Goal: Task Accomplishment & Management: Manage account settings

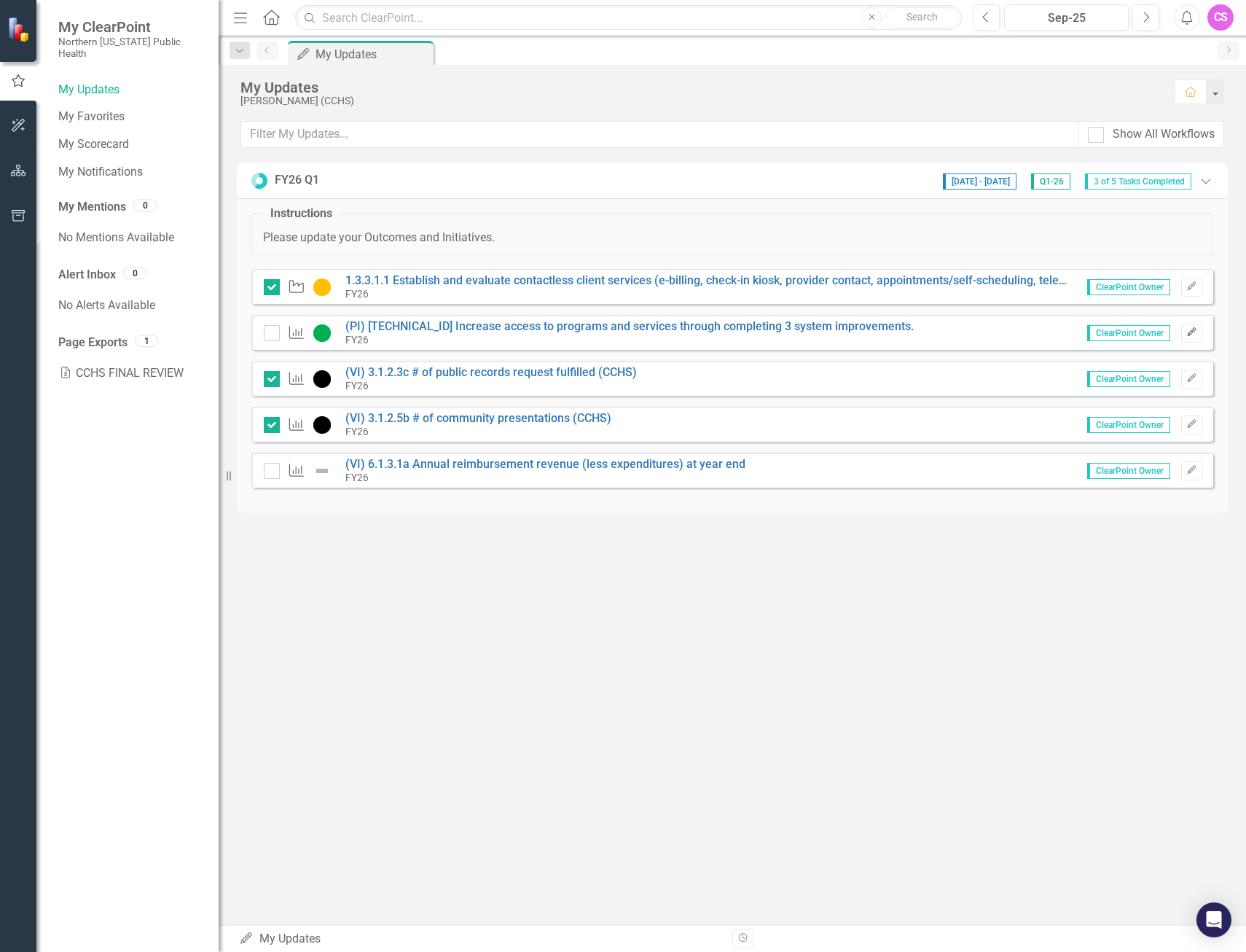
click at [1188, 335] on icon "Edit" at bounding box center [1191, 332] width 11 height 9
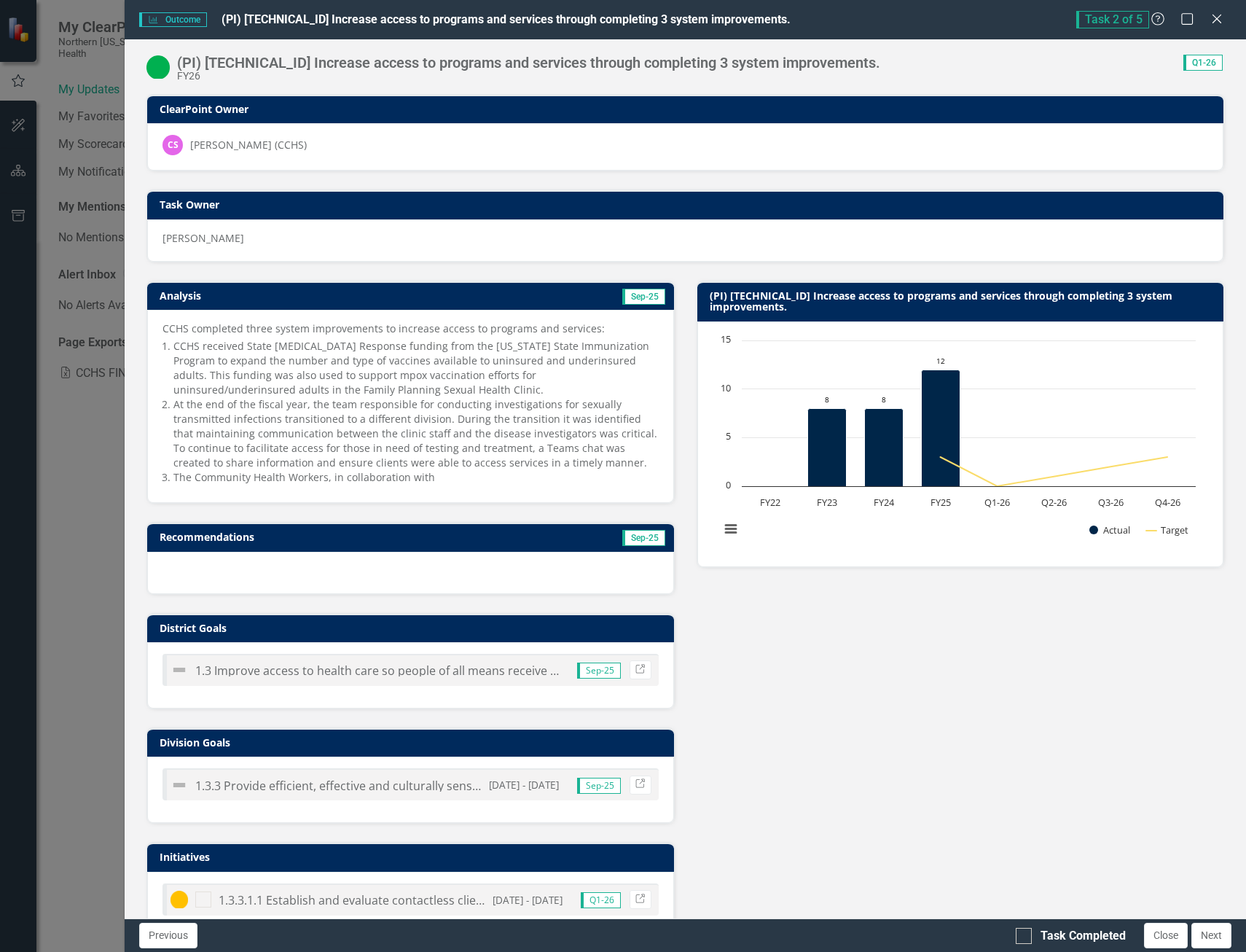
click at [437, 480] on li "The Community Health Workers, in collaboration with" at bounding box center [416, 477] width 485 height 15
click at [488, 482] on li "The Community Health Workers, in collaboration with" at bounding box center [416, 477] width 485 height 15
click at [490, 483] on li "The Community Health Workers, in collaboration with" at bounding box center [416, 477] width 485 height 15
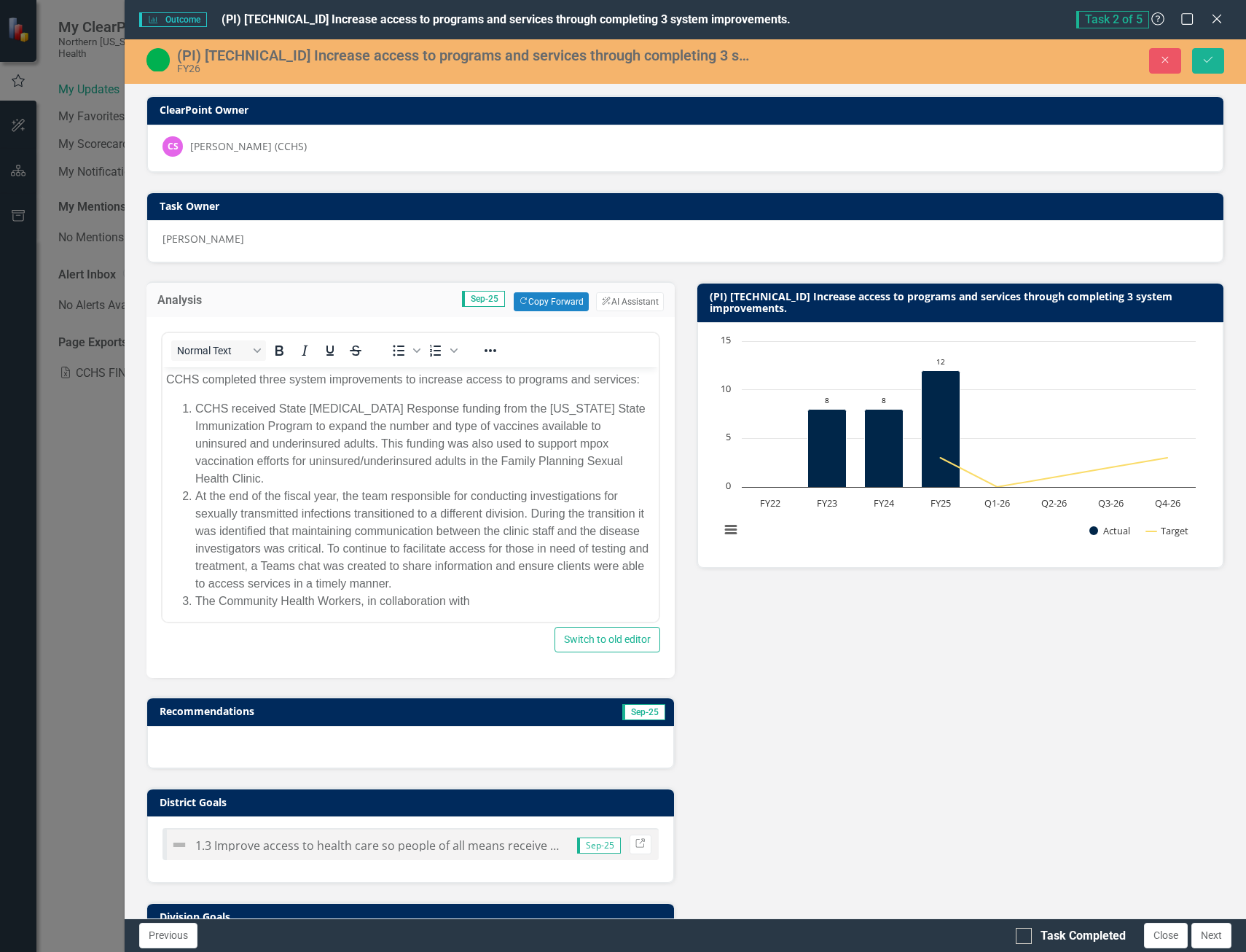
click at [484, 597] on li "The Community Health Workers, in collaboration with" at bounding box center [425, 601] width 460 height 18
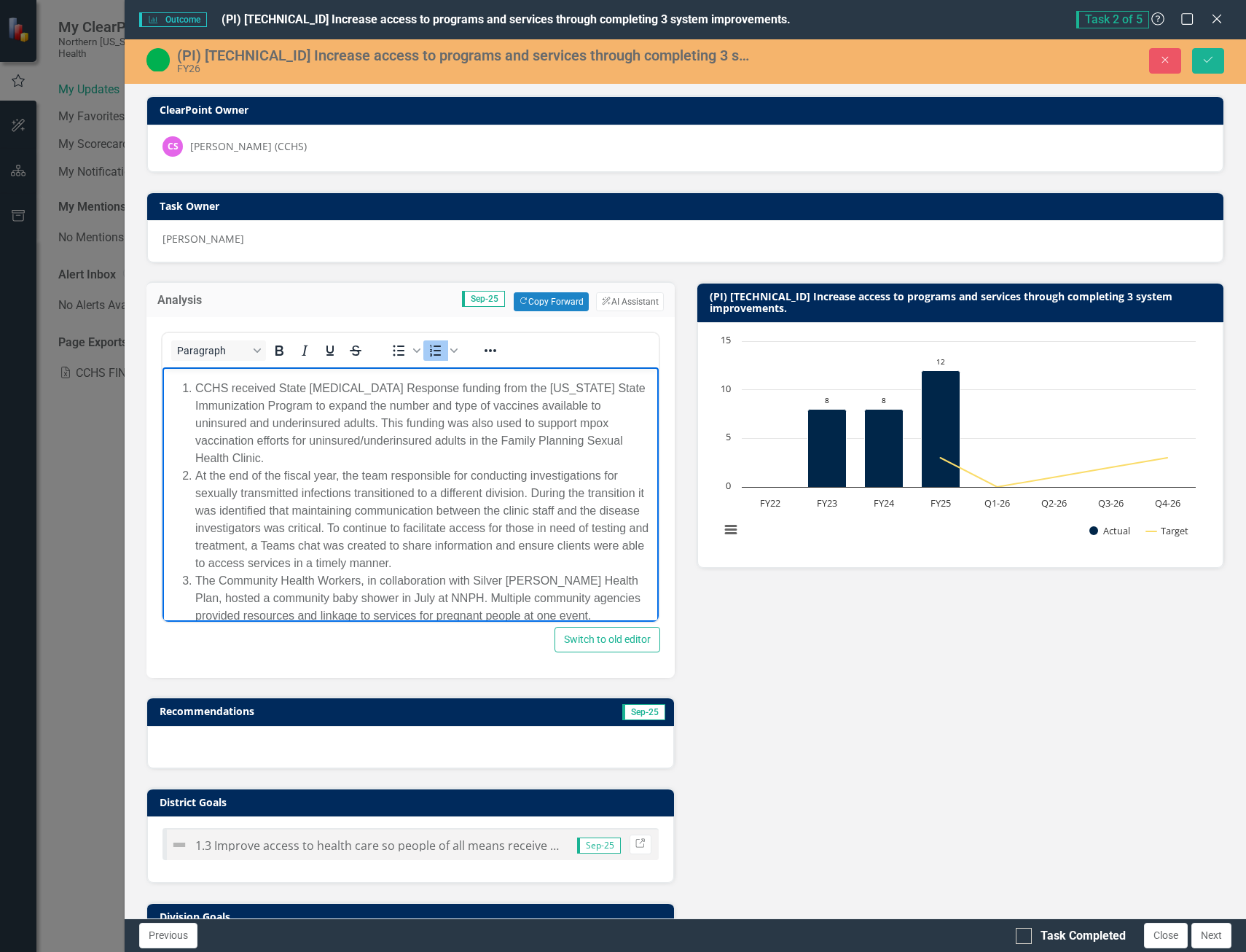
scroll to position [39, 0]
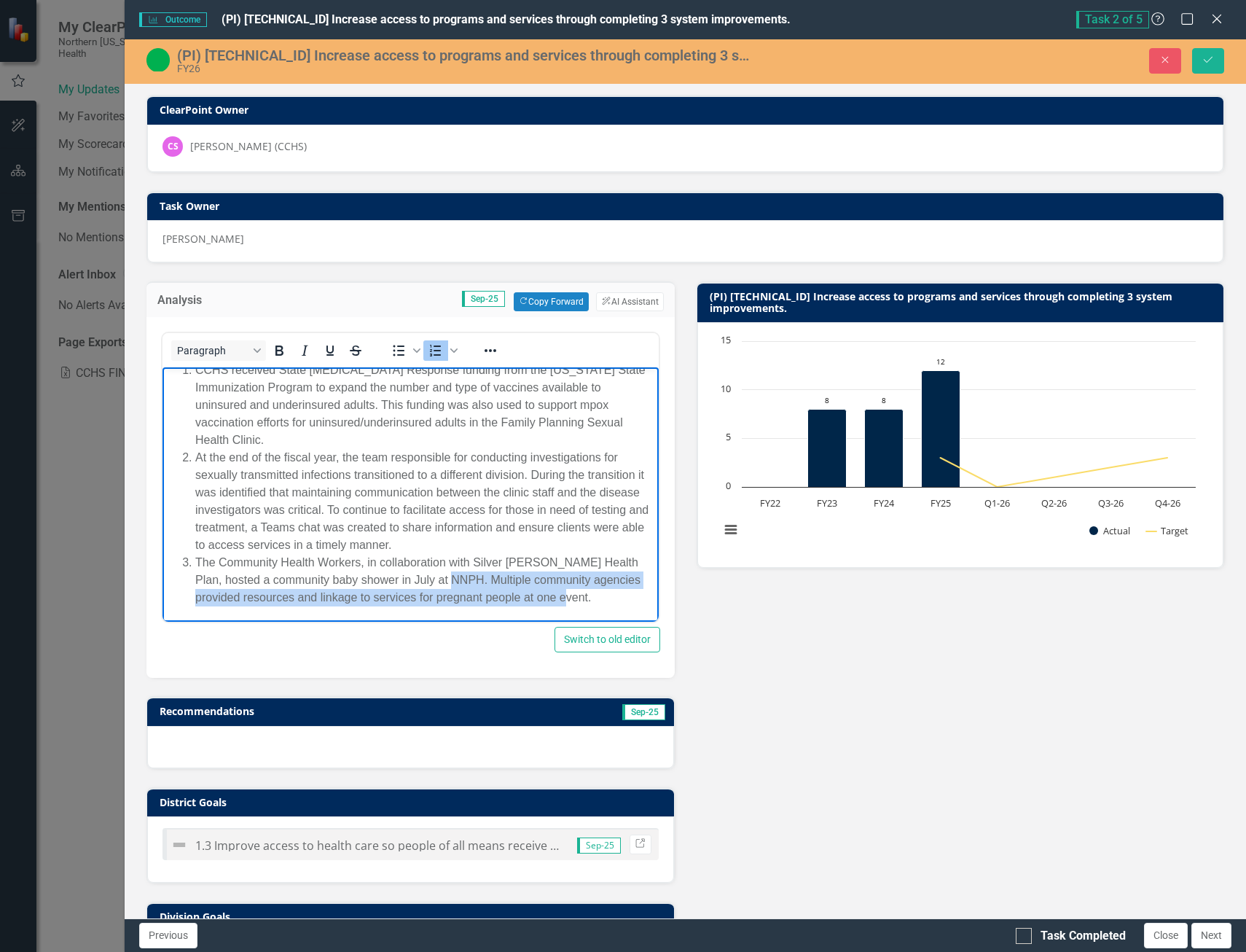
drag, startPoint x: 460, startPoint y: 579, endPoint x: 558, endPoint y: 589, distance: 98.5
click at [605, 590] on li "The Community Health Workers, in collaboration with Silver [PERSON_NAME] Health…" at bounding box center [425, 579] width 460 height 53
copy li "Multiple community agencies provided resources and linkage to services for preg…"
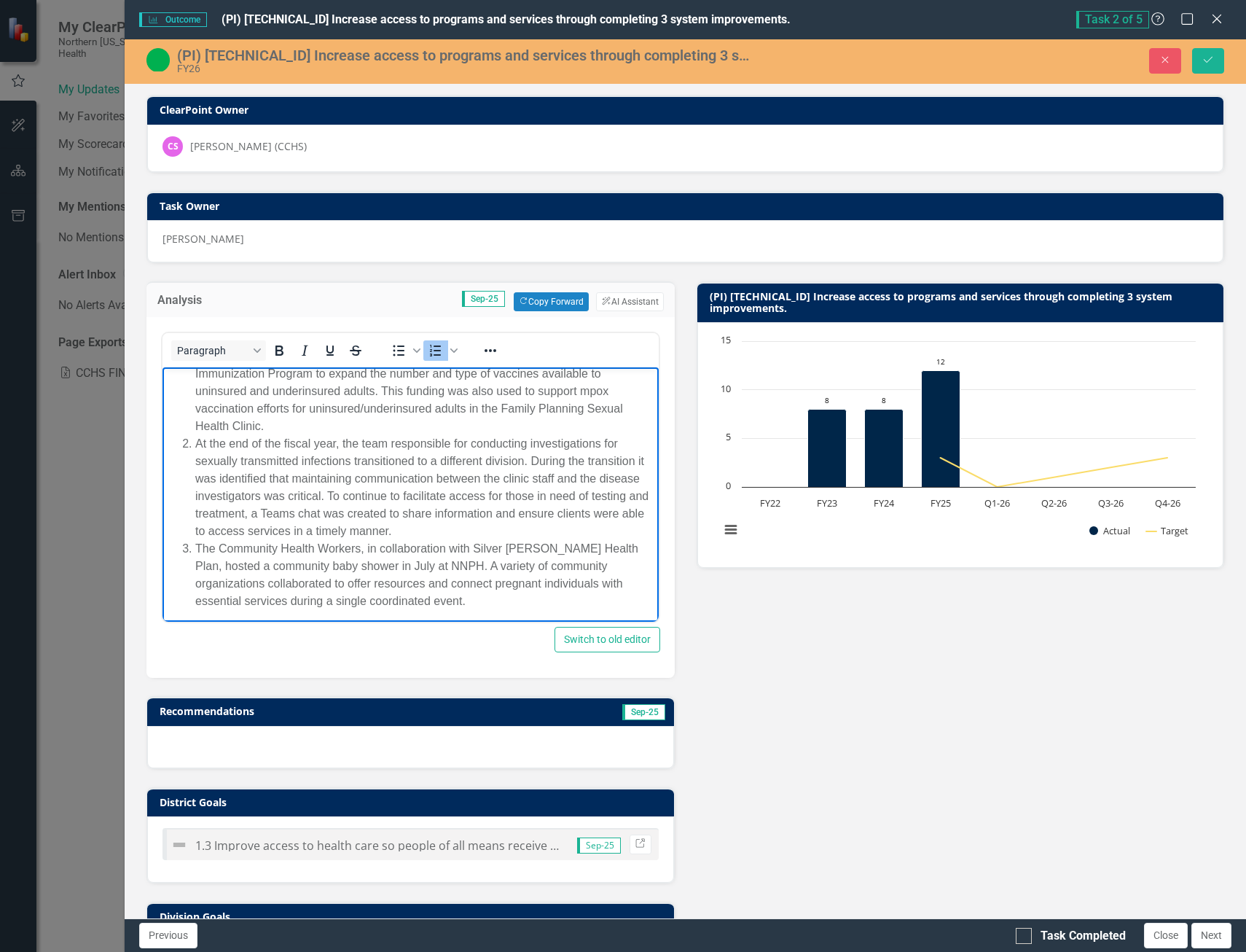
scroll to position [56, 0]
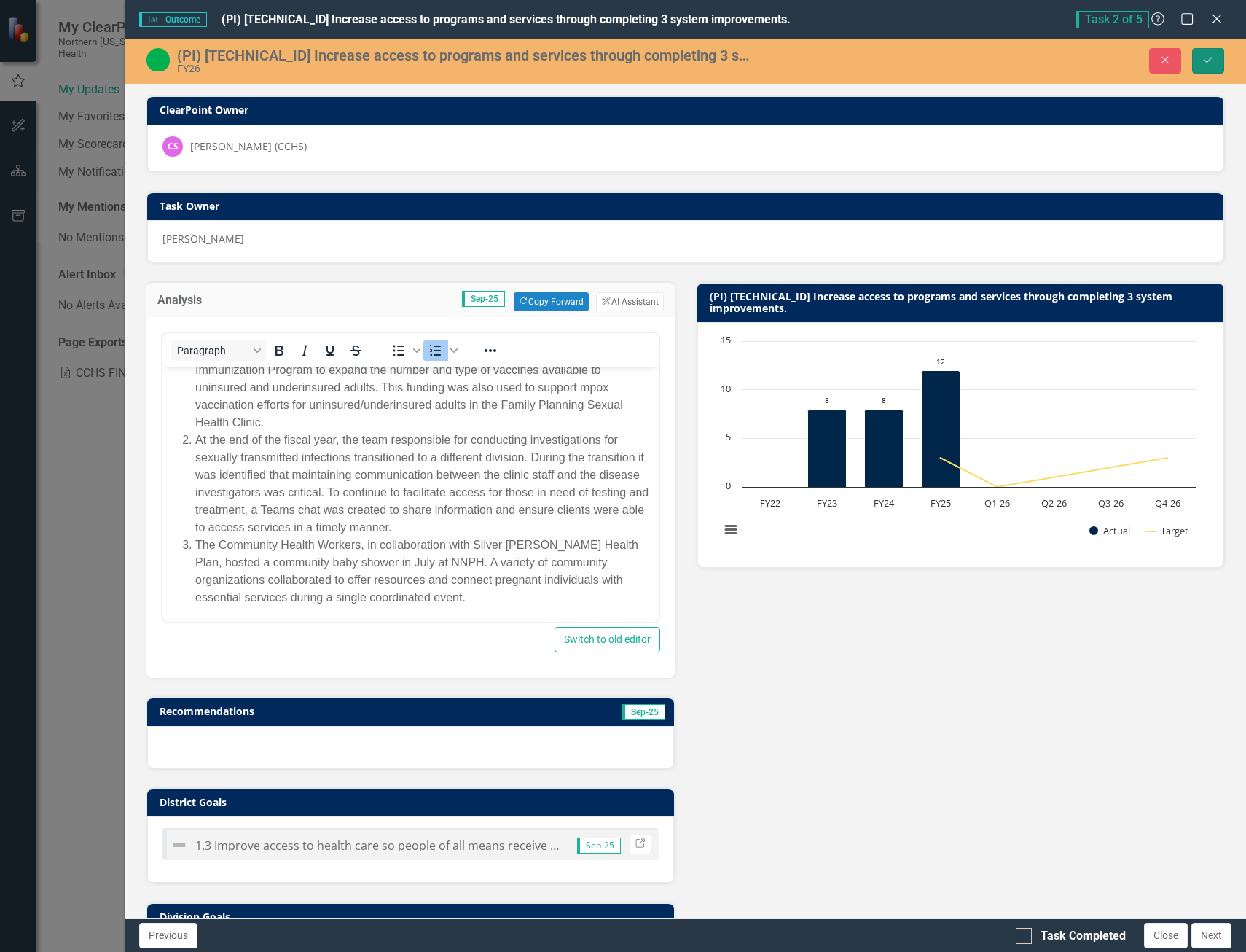
click at [1204, 59] on icon "Save" at bounding box center [1207, 60] width 13 height 10
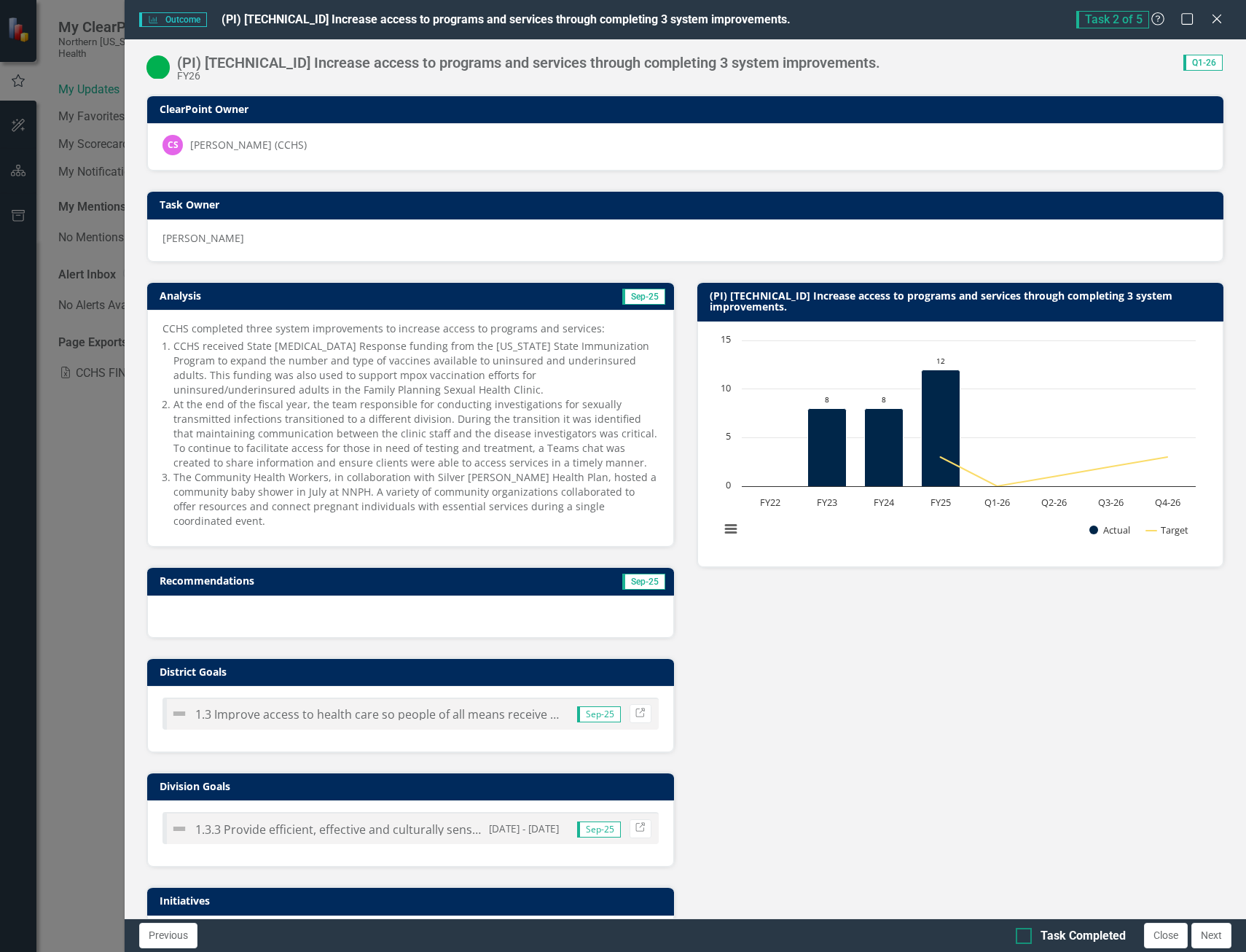
click at [1026, 941] on div at bounding box center [1023, 936] width 16 height 16
click at [1025, 937] on input "Task Completed" at bounding box center [1020, 933] width 10 height 10
checkbox input "true"
click at [1160, 935] on button "Close" at bounding box center [1166, 935] width 44 height 26
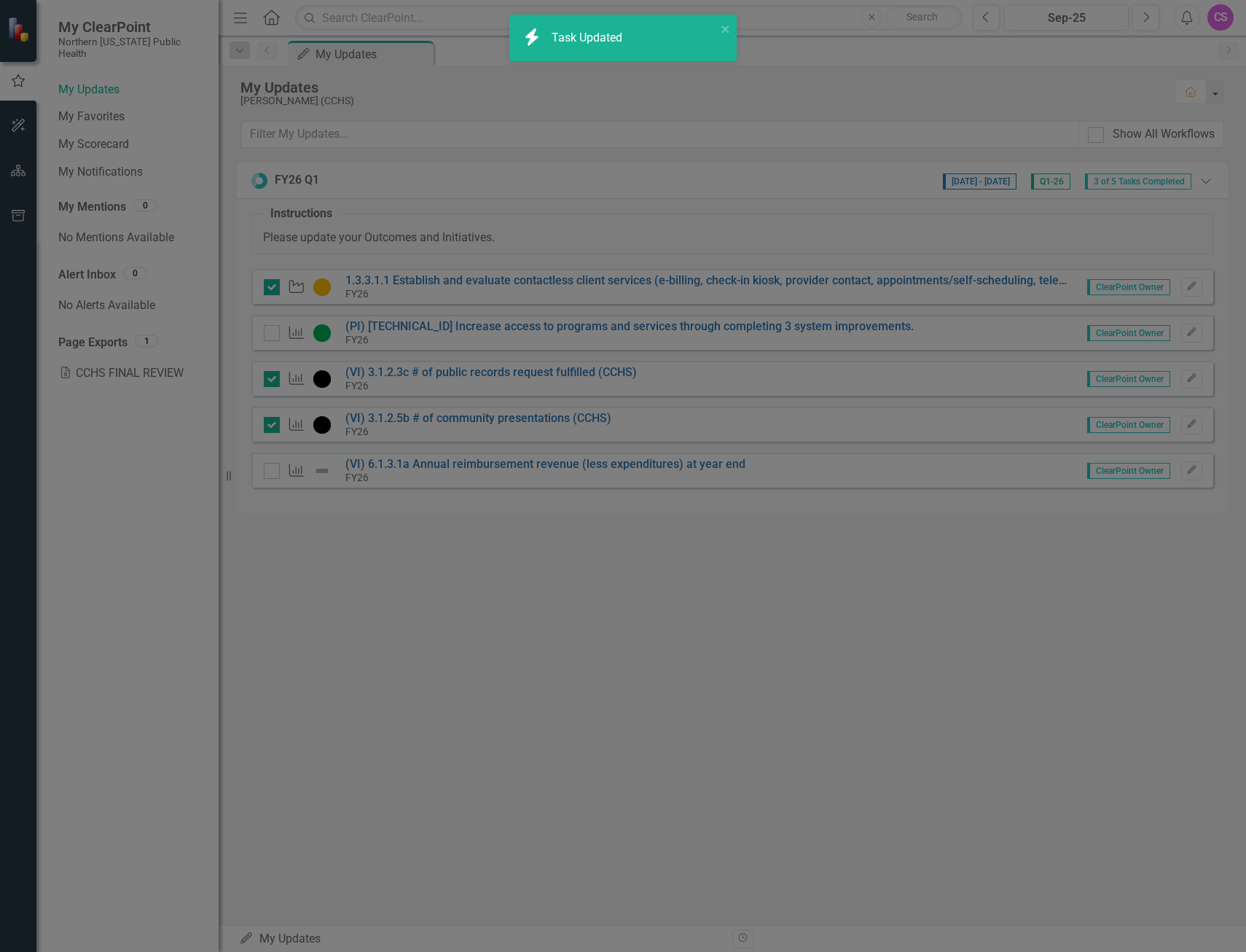
checkbox input "true"
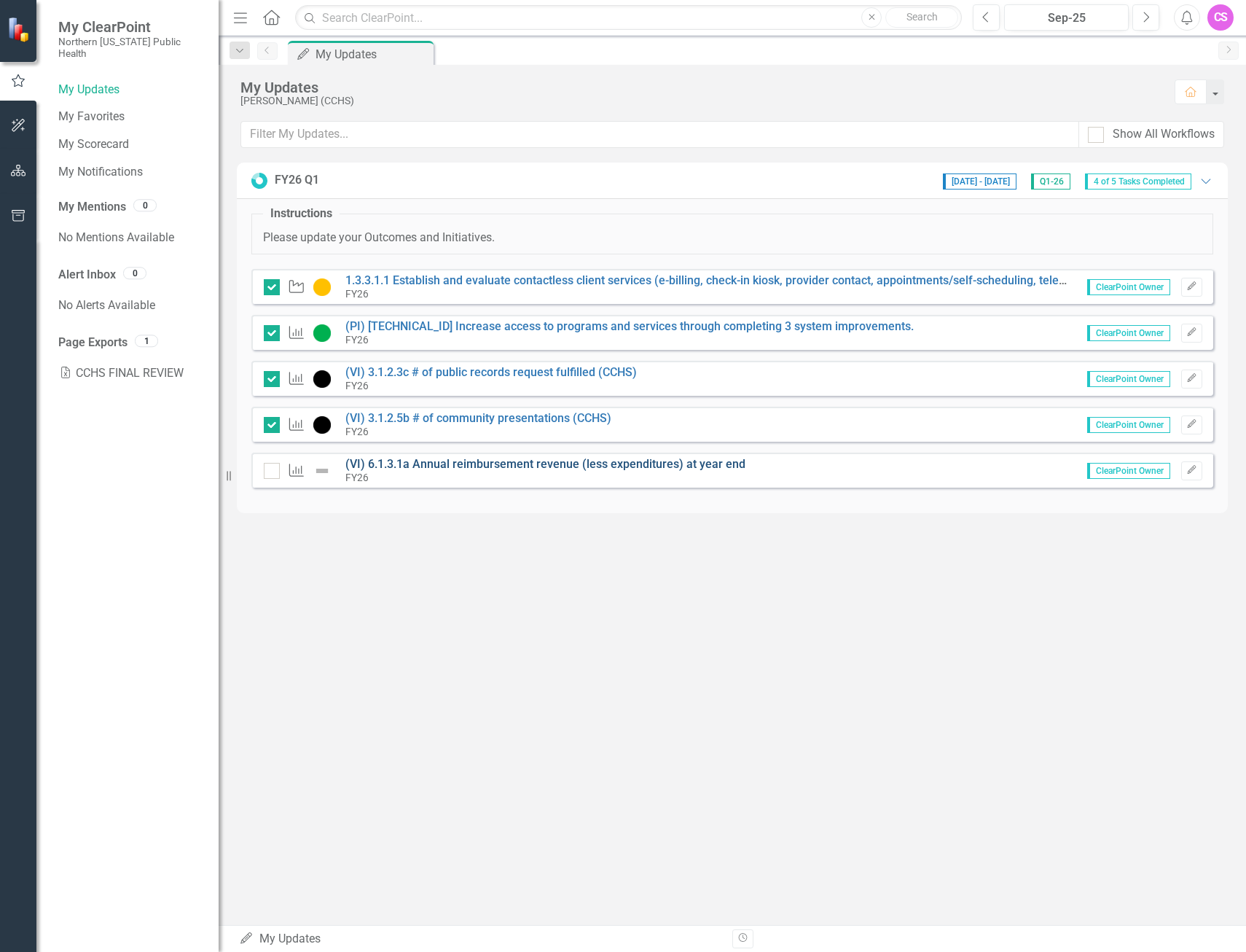
click at [440, 462] on link "(VI) 6.1.3.1a Annual reimbursement revenue (less expenditures) at year end" at bounding box center [545, 464] width 400 height 14
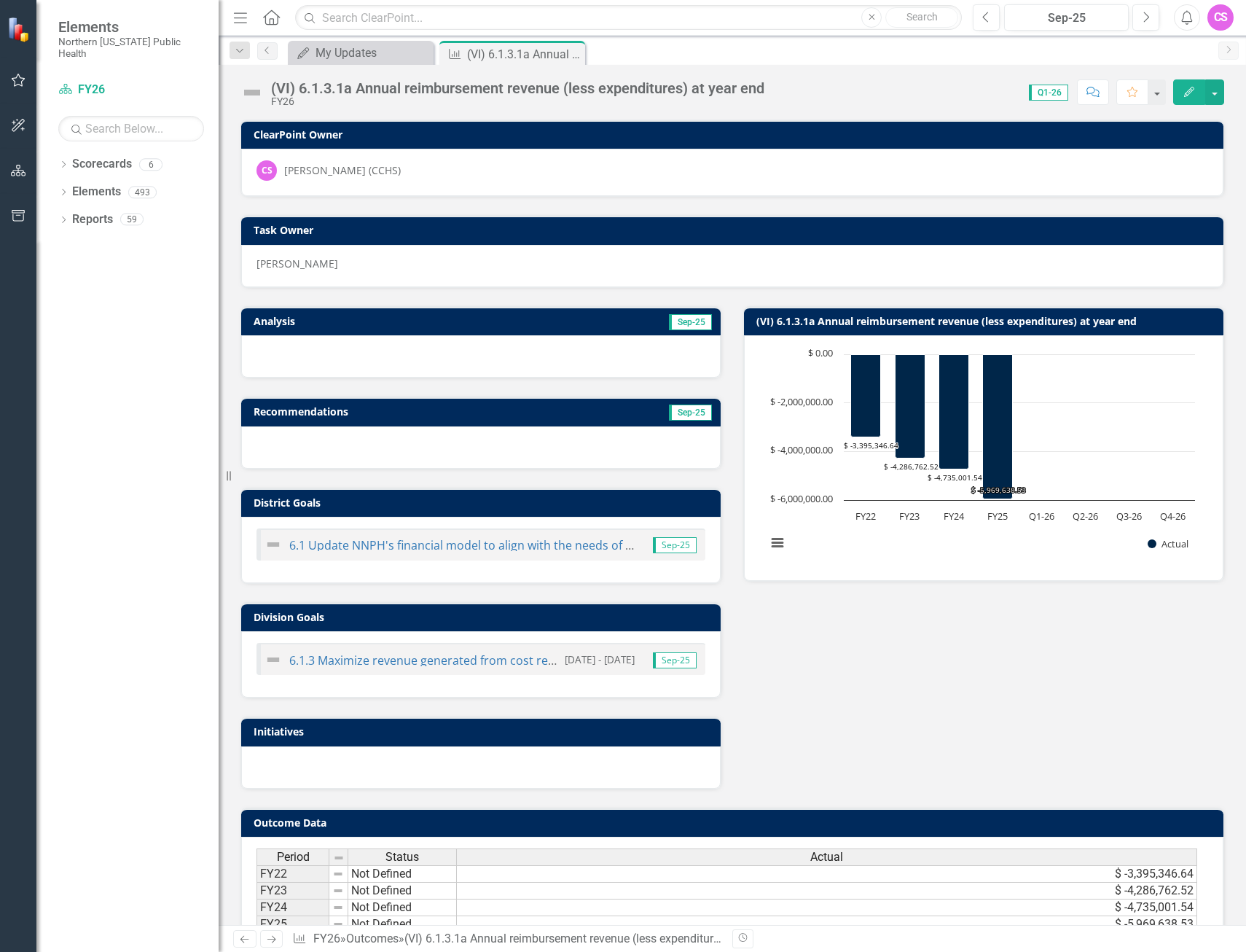
click at [254, 91] on img at bounding box center [251, 91] width 23 height 23
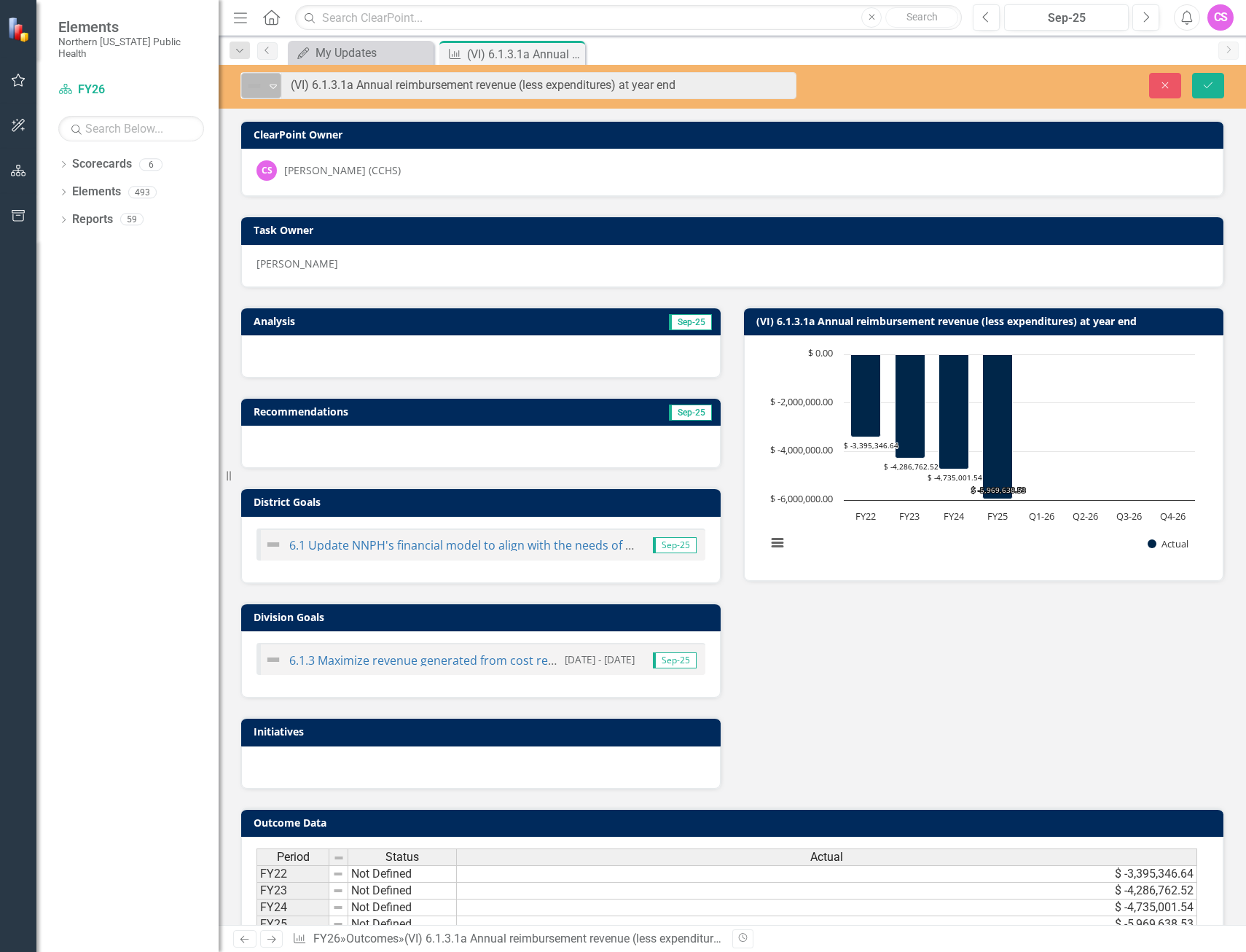
click at [264, 88] on div "Not Defined" at bounding box center [255, 85] width 22 height 21
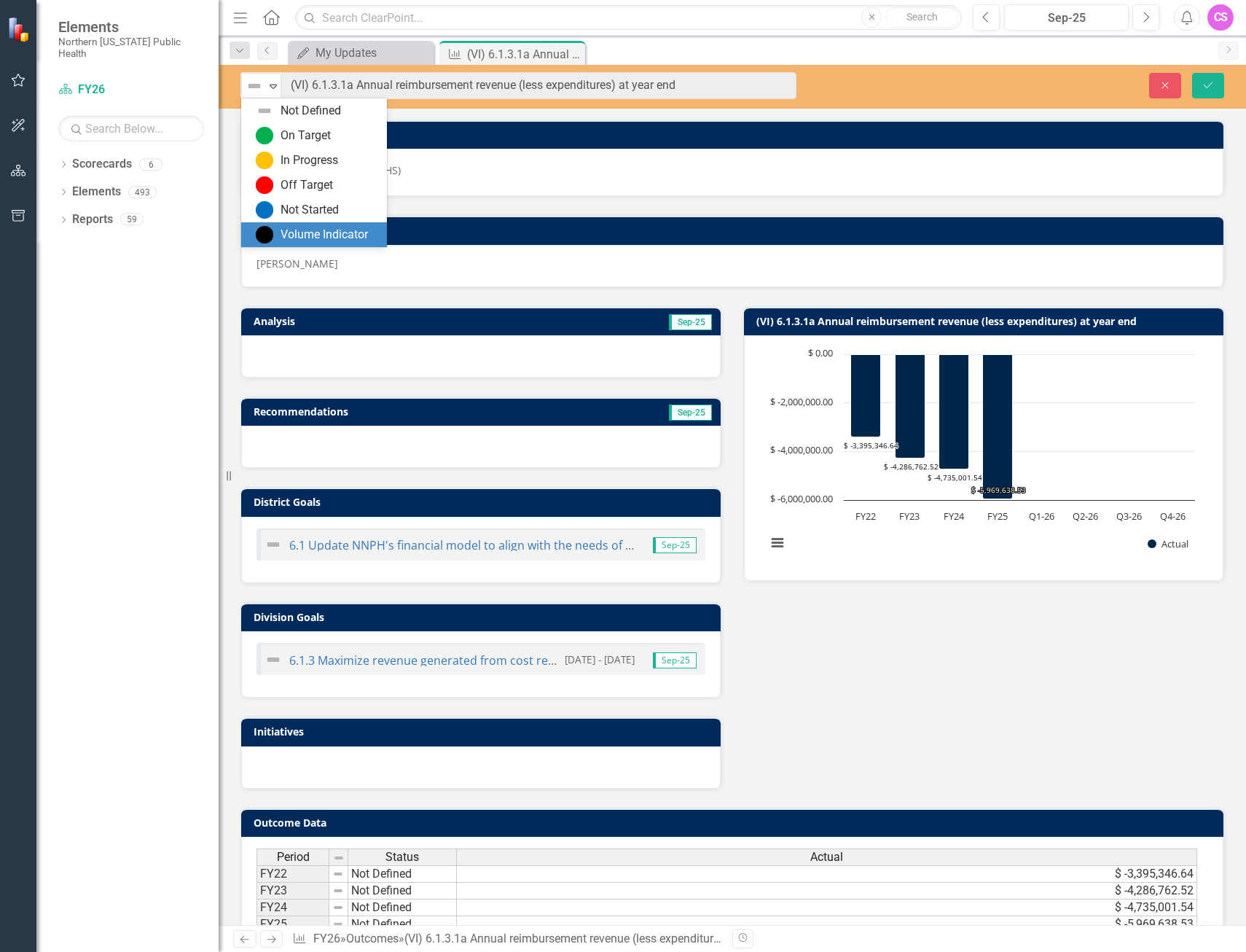
click at [279, 233] on div "Volume Indicator" at bounding box center [316, 235] width 122 height 18
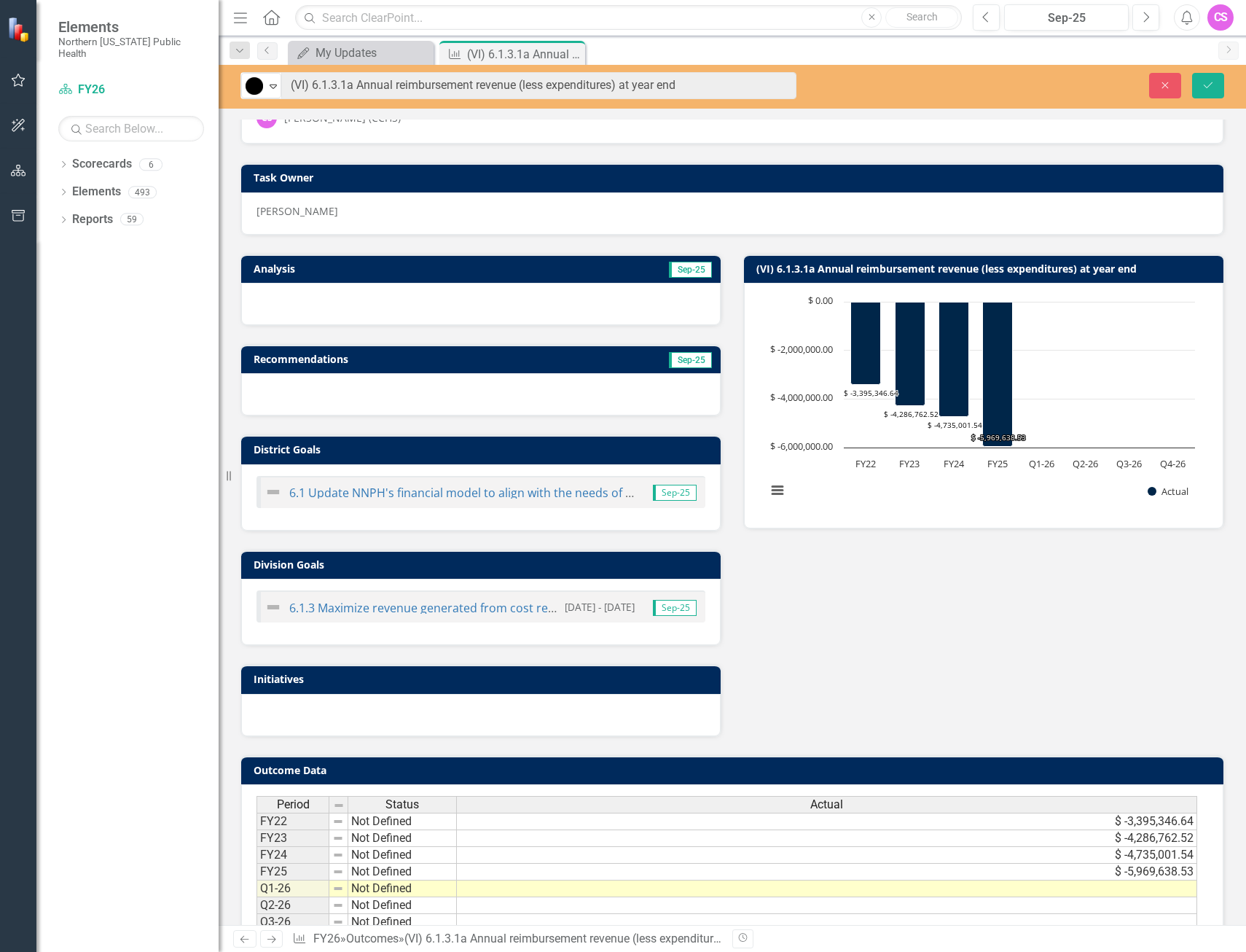
scroll to position [113, 0]
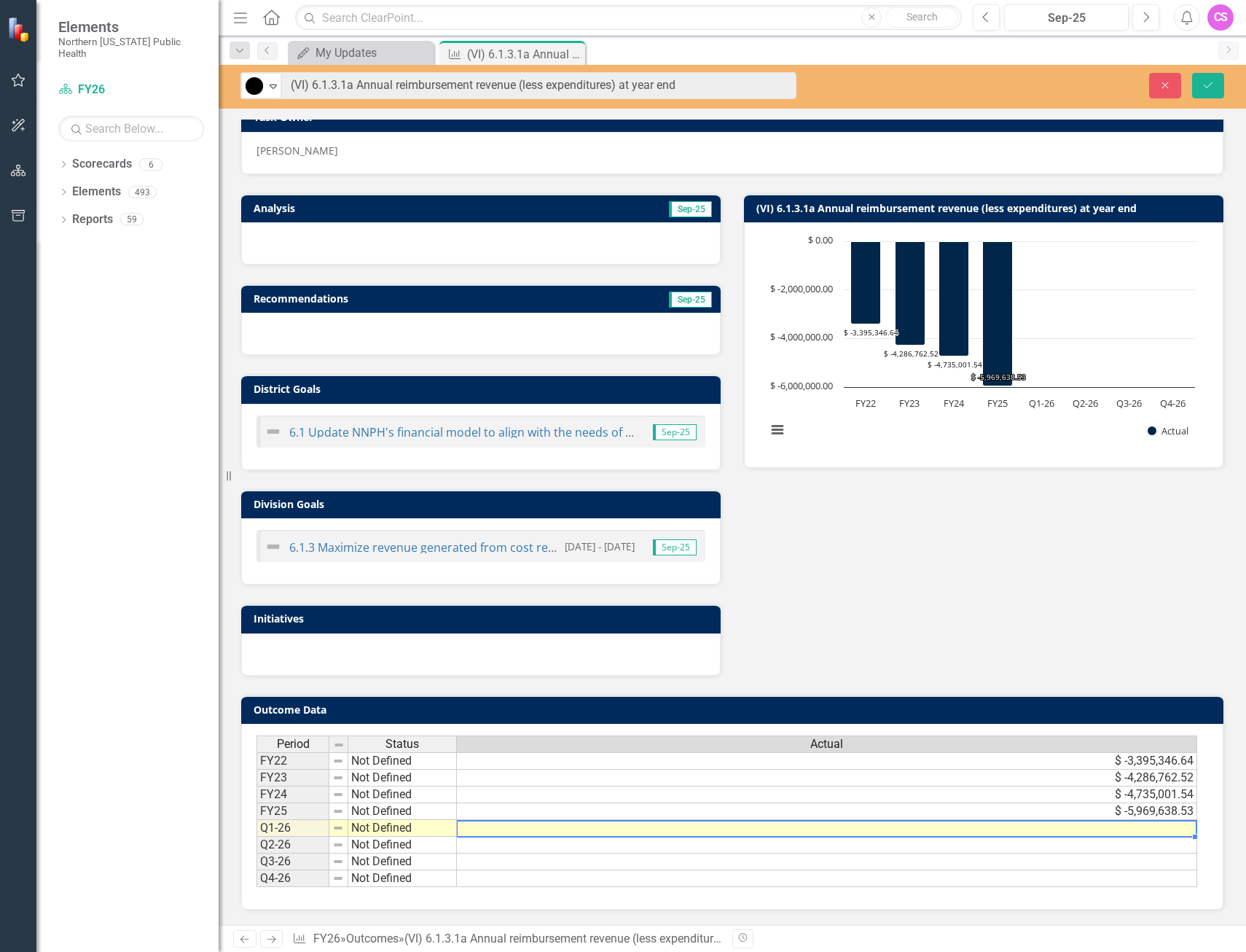
click at [1142, 828] on td at bounding box center [827, 828] width 740 height 17
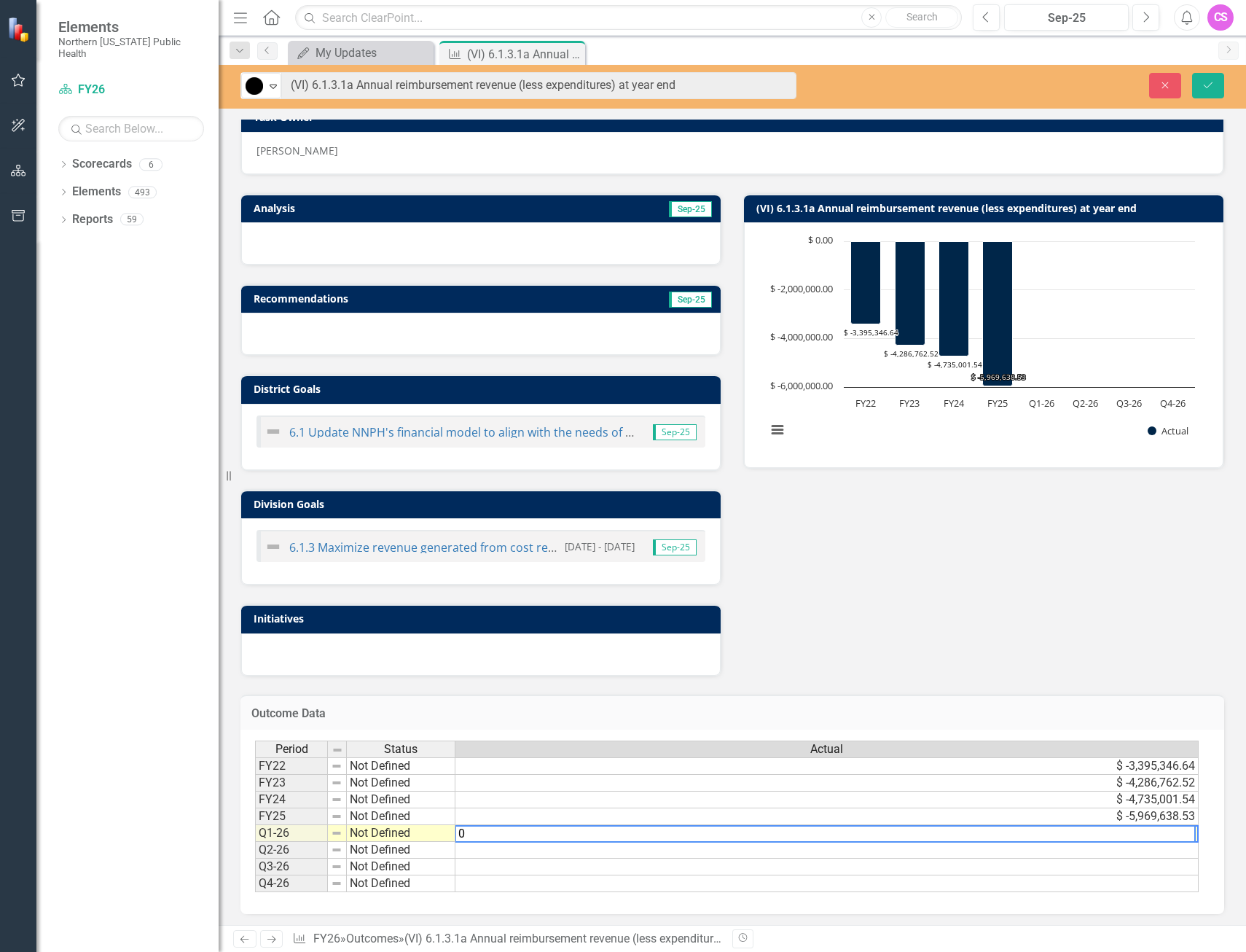
type textarea "0"
click at [391, 830] on td "Not Defined" at bounding box center [400, 833] width 108 height 17
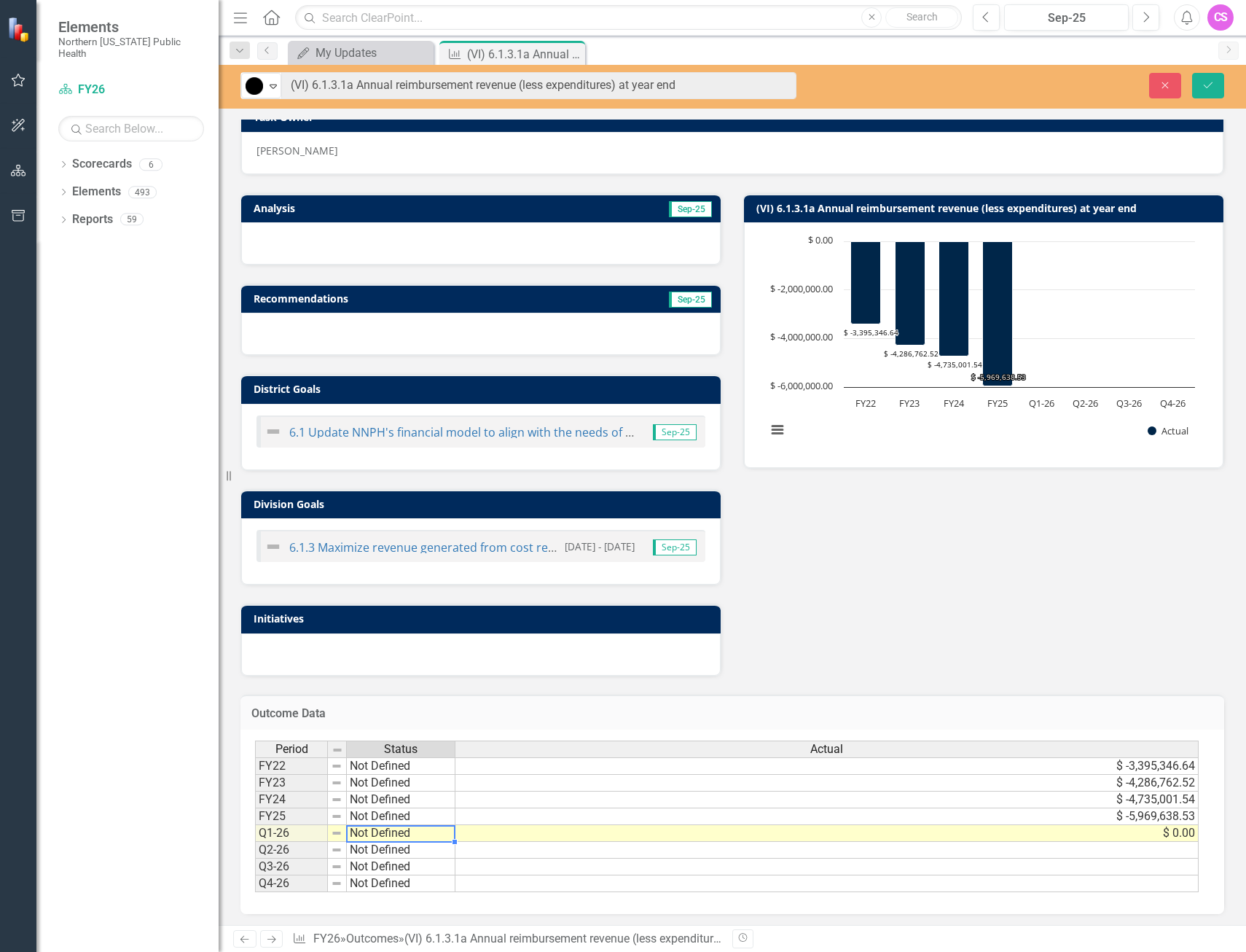
click at [391, 830] on td "Not Defined" at bounding box center [400, 833] width 108 height 17
type textarea "Volume Indicator"
click at [398, 810] on div "Period Status Actual FY22 Not Defined $ -3,395,346.64 FY23 Not Defined $ -4,286…" at bounding box center [727, 816] width 944 height 152
click at [1211, 82] on icon "Save" at bounding box center [1207, 85] width 13 height 10
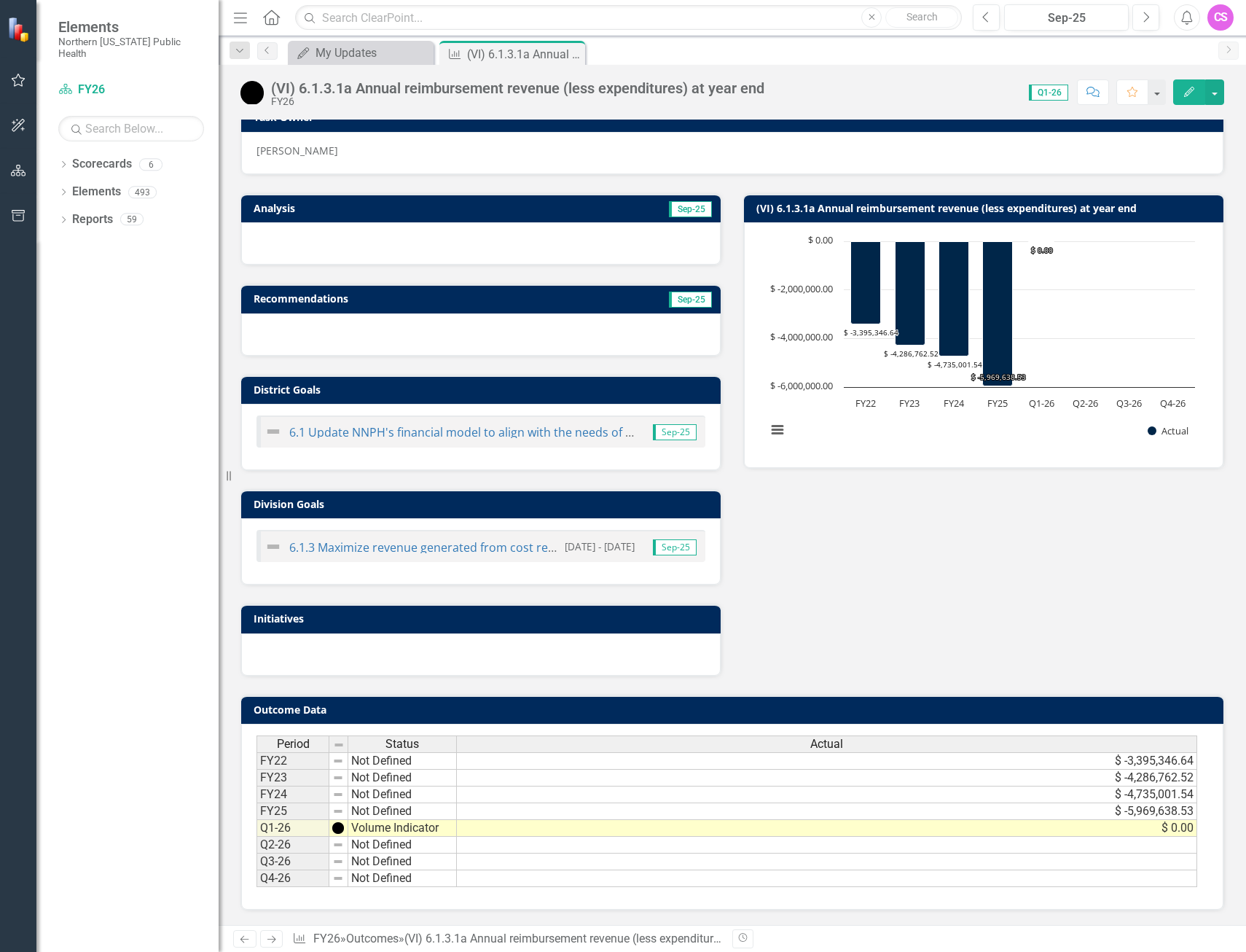
scroll to position [0, 0]
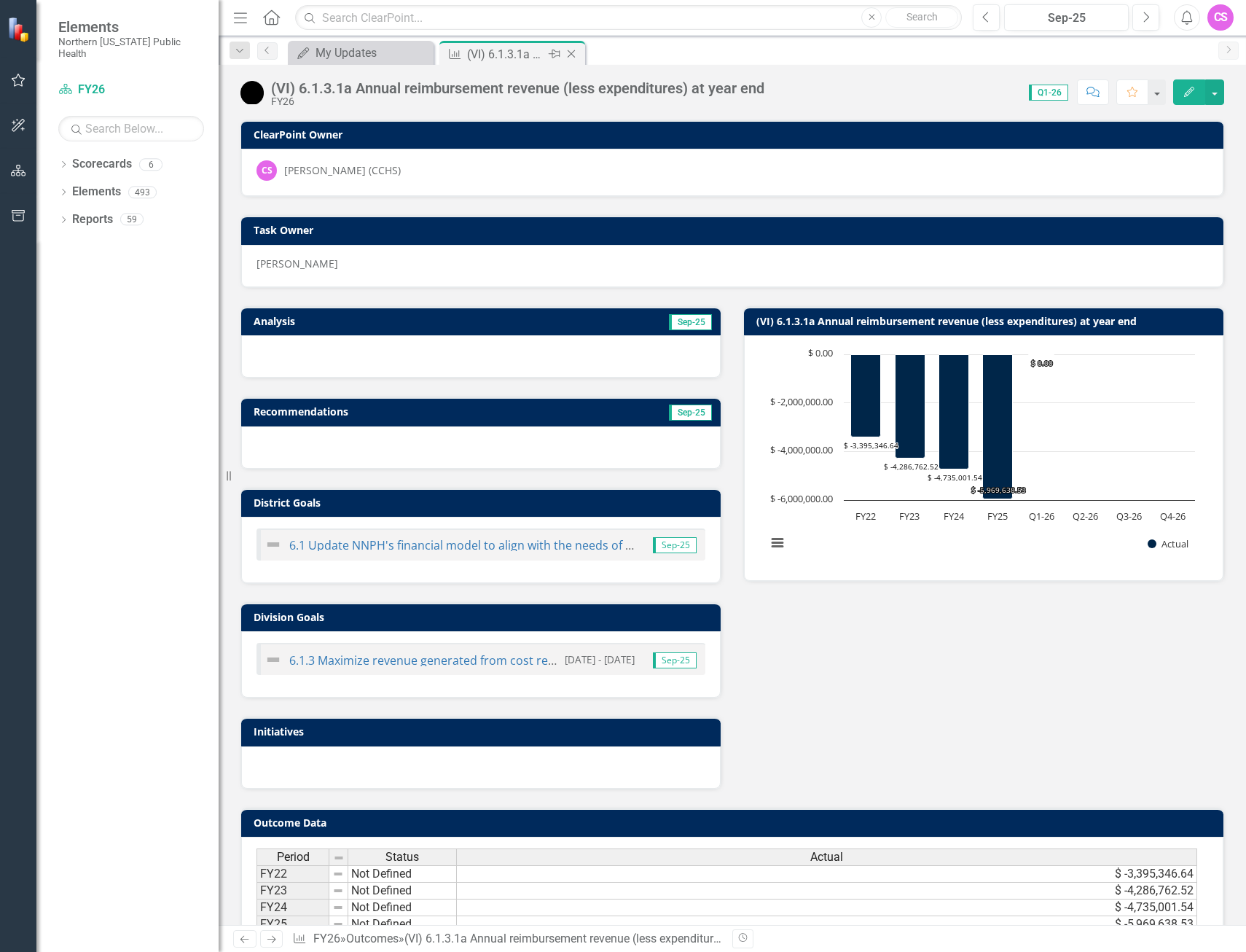
click at [574, 48] on icon "Close" at bounding box center [571, 54] width 15 height 12
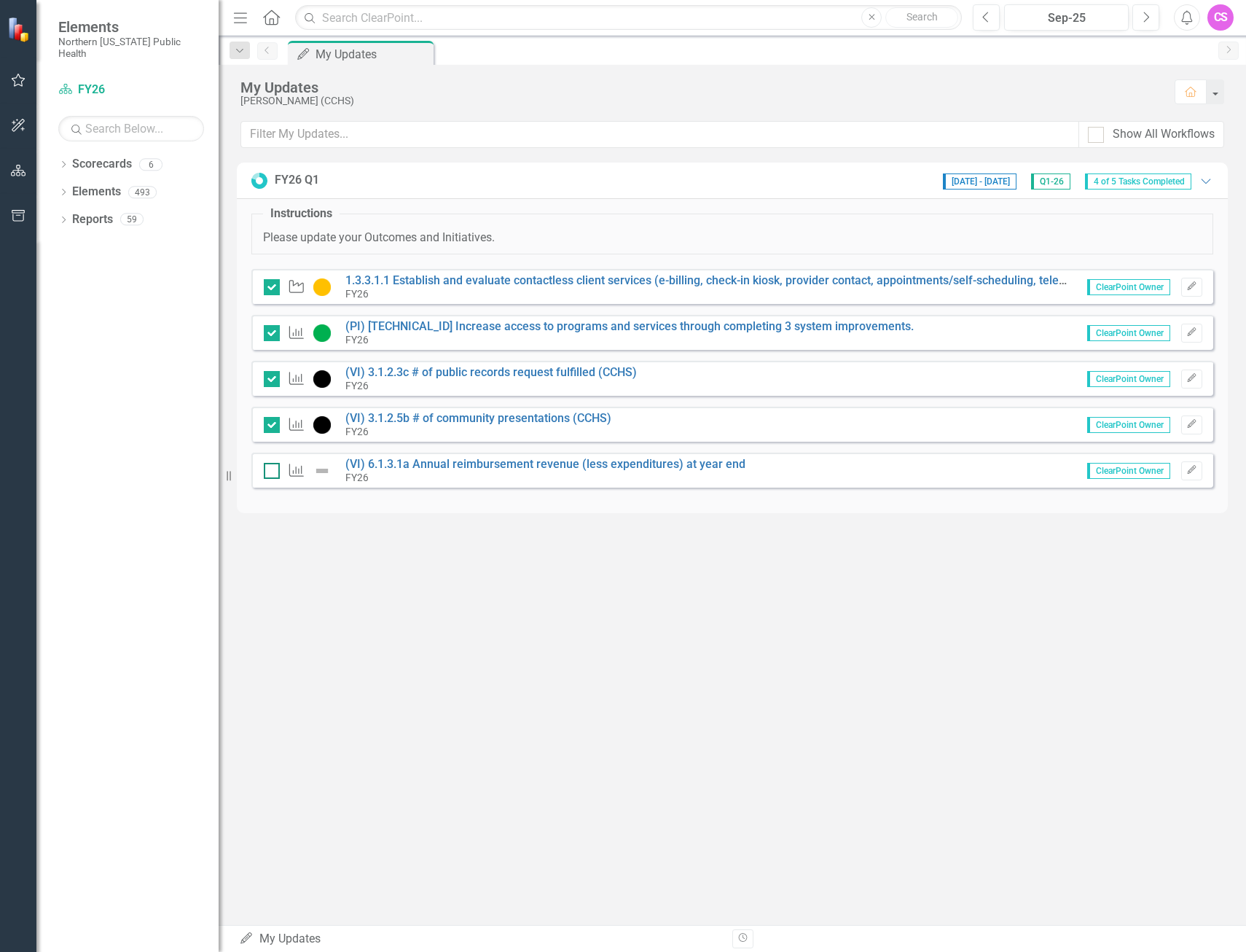
click at [279, 475] on div at bounding box center [271, 471] width 16 height 16
click at [273, 472] on input "checkbox" at bounding box center [268, 468] width 10 height 10
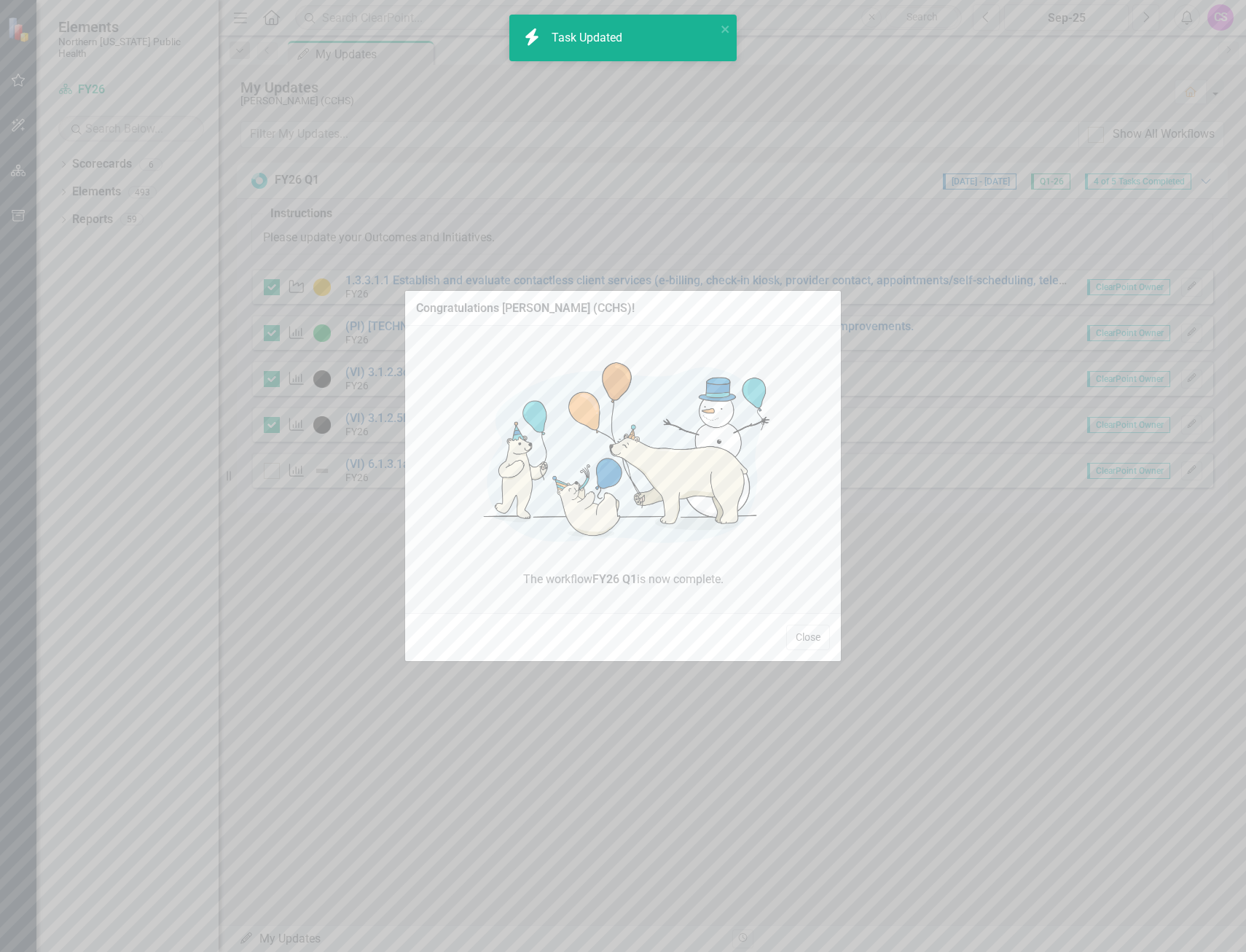
checkbox input "true"
click at [804, 641] on button "Close" at bounding box center [808, 637] width 44 height 26
